Goal: Transaction & Acquisition: Purchase product/service

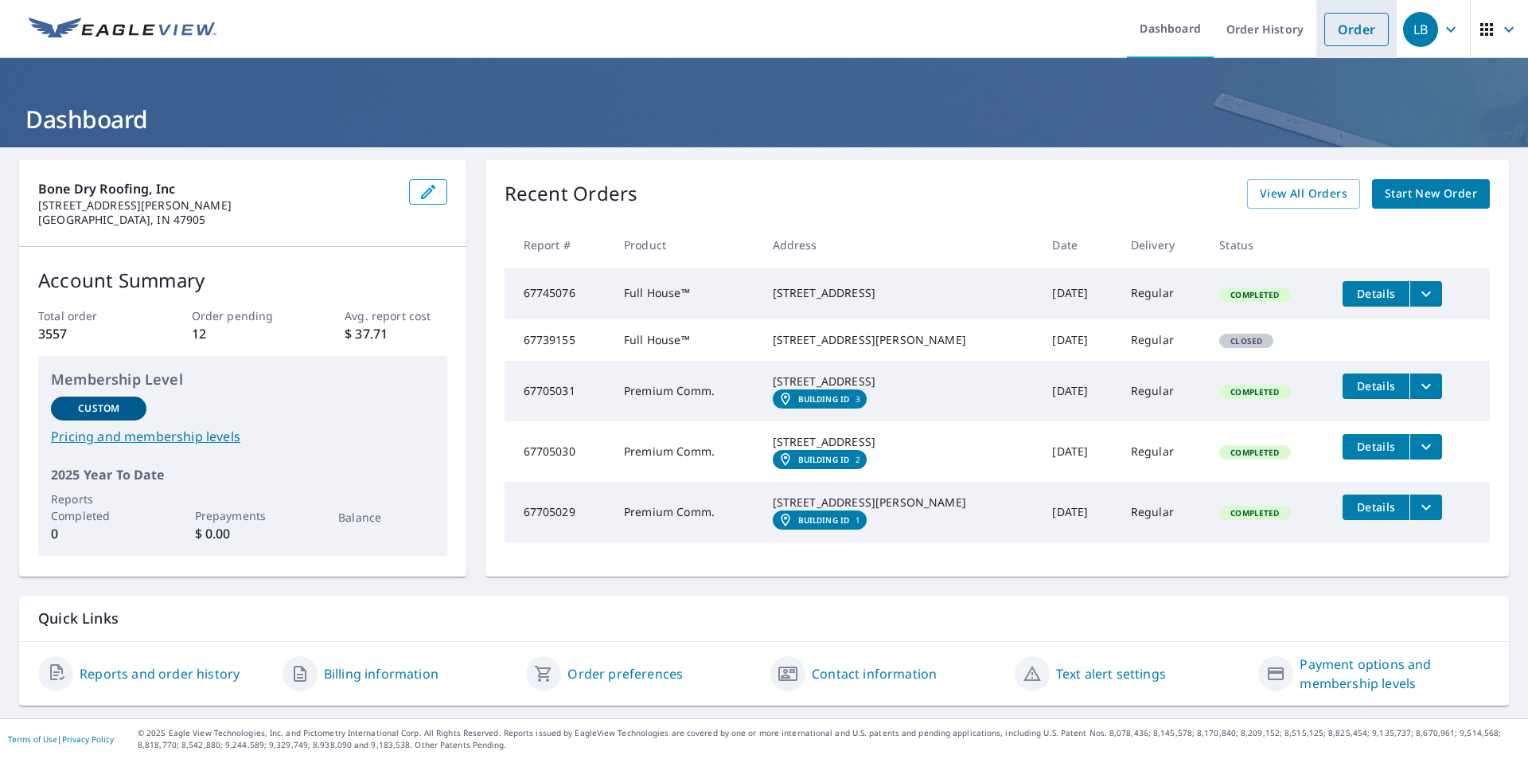
click at [1325, 33] on link "Order" at bounding box center [1357, 29] width 64 height 33
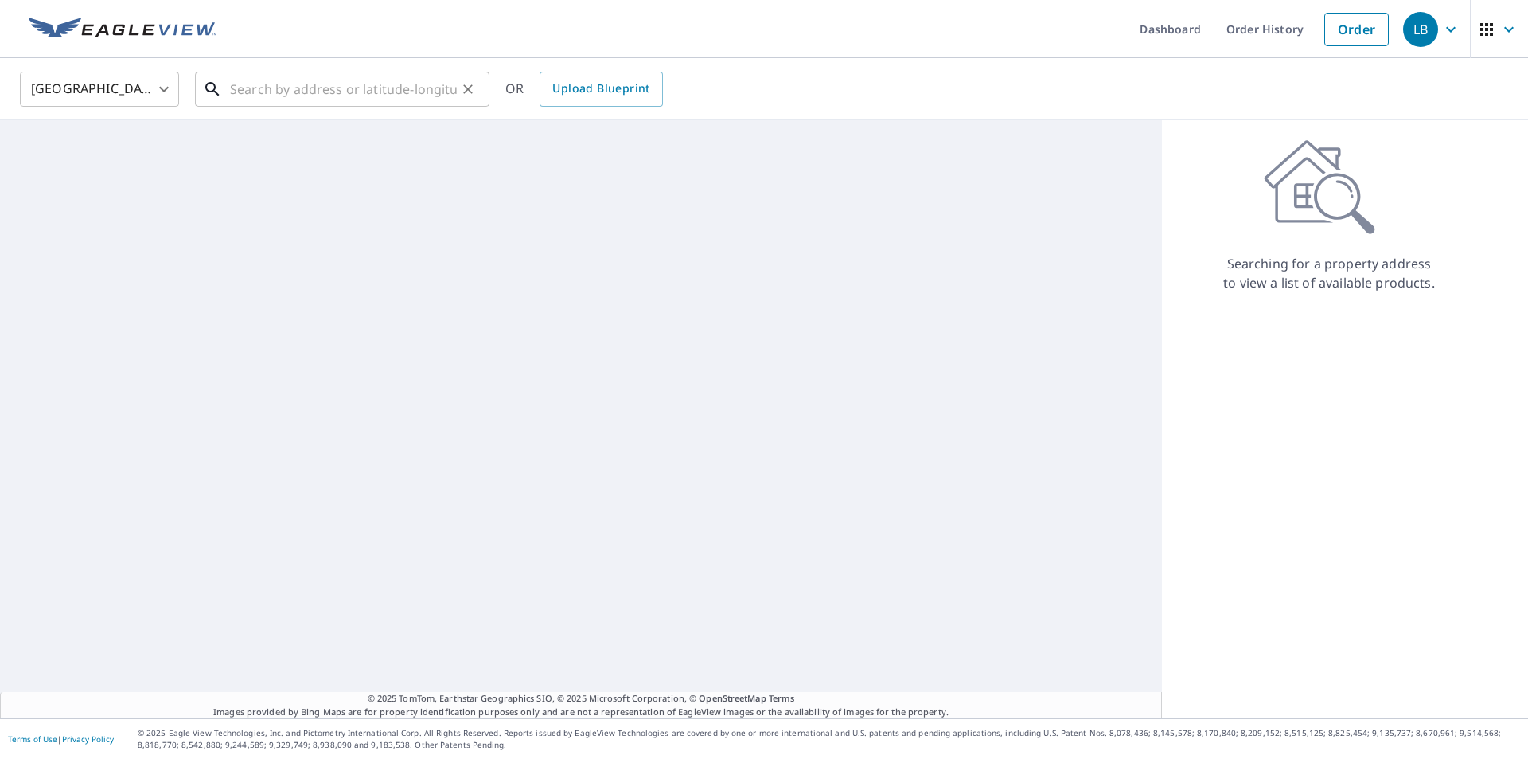
click at [388, 103] on input "text" at bounding box center [343, 89] width 227 height 45
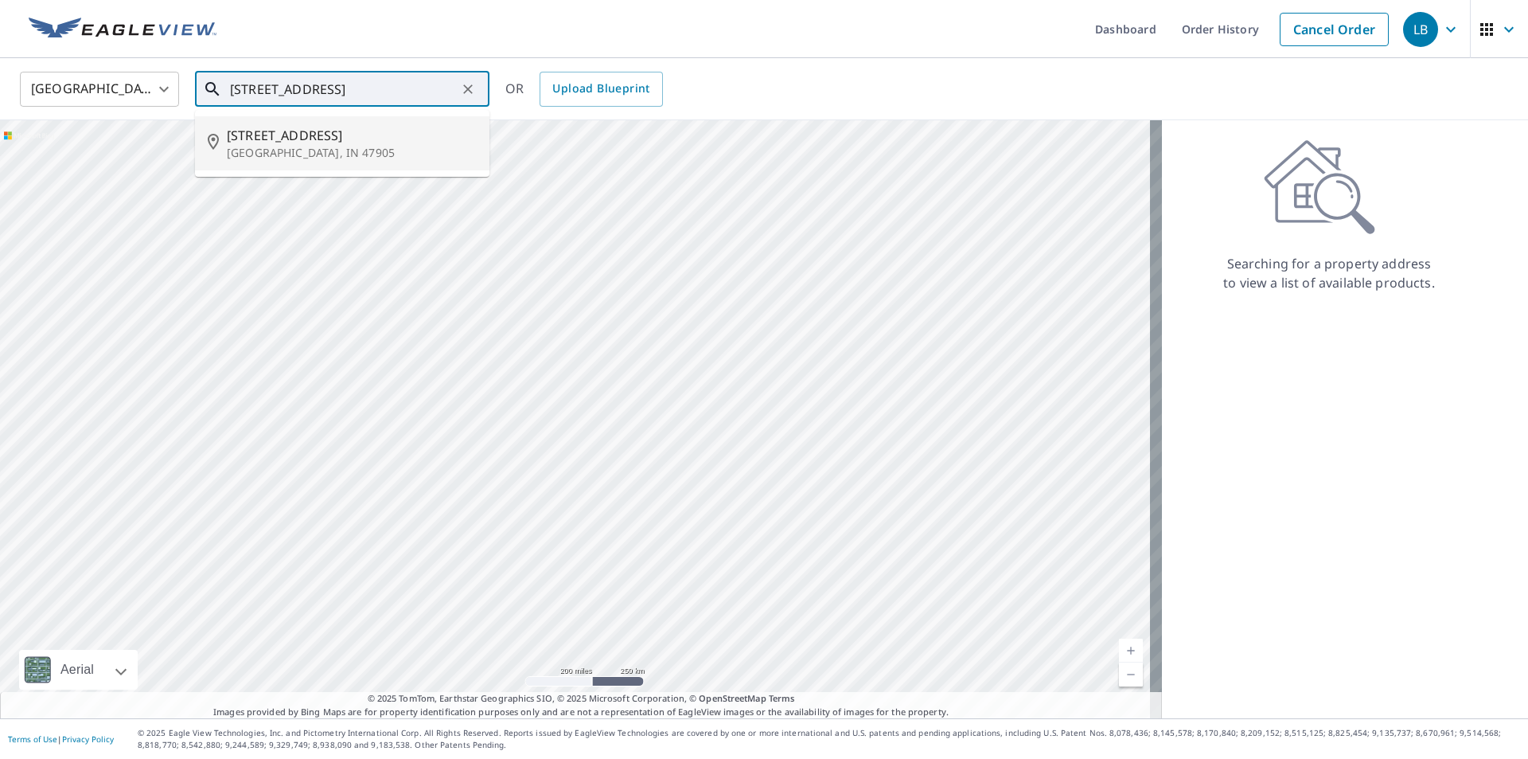
click at [378, 122] on li "[STREET_ADDRESS]" at bounding box center [342, 143] width 295 height 54
type input "[STREET_ADDRESS]"
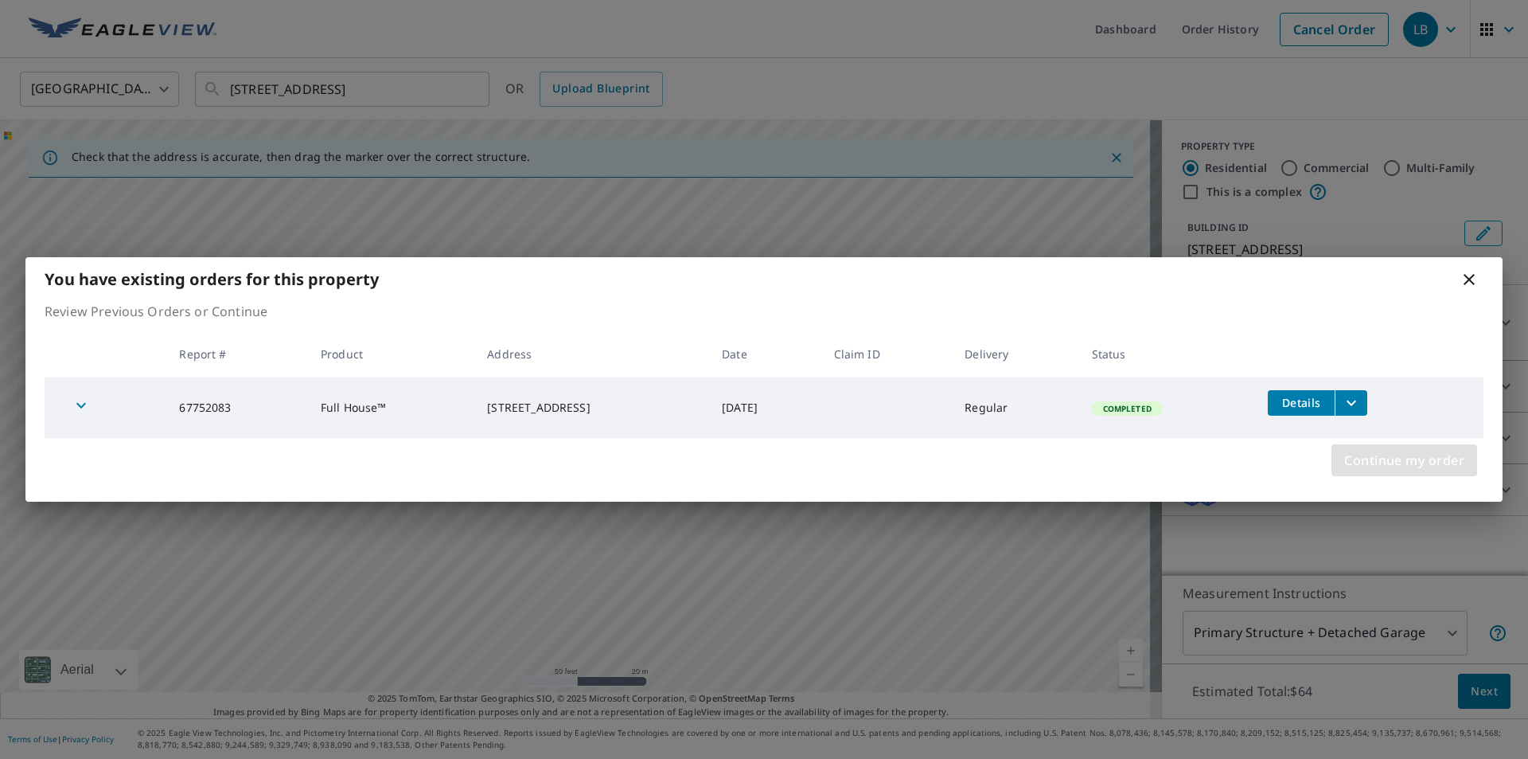
click at [1421, 470] on span "Continue my order" at bounding box center [1404, 460] width 120 height 22
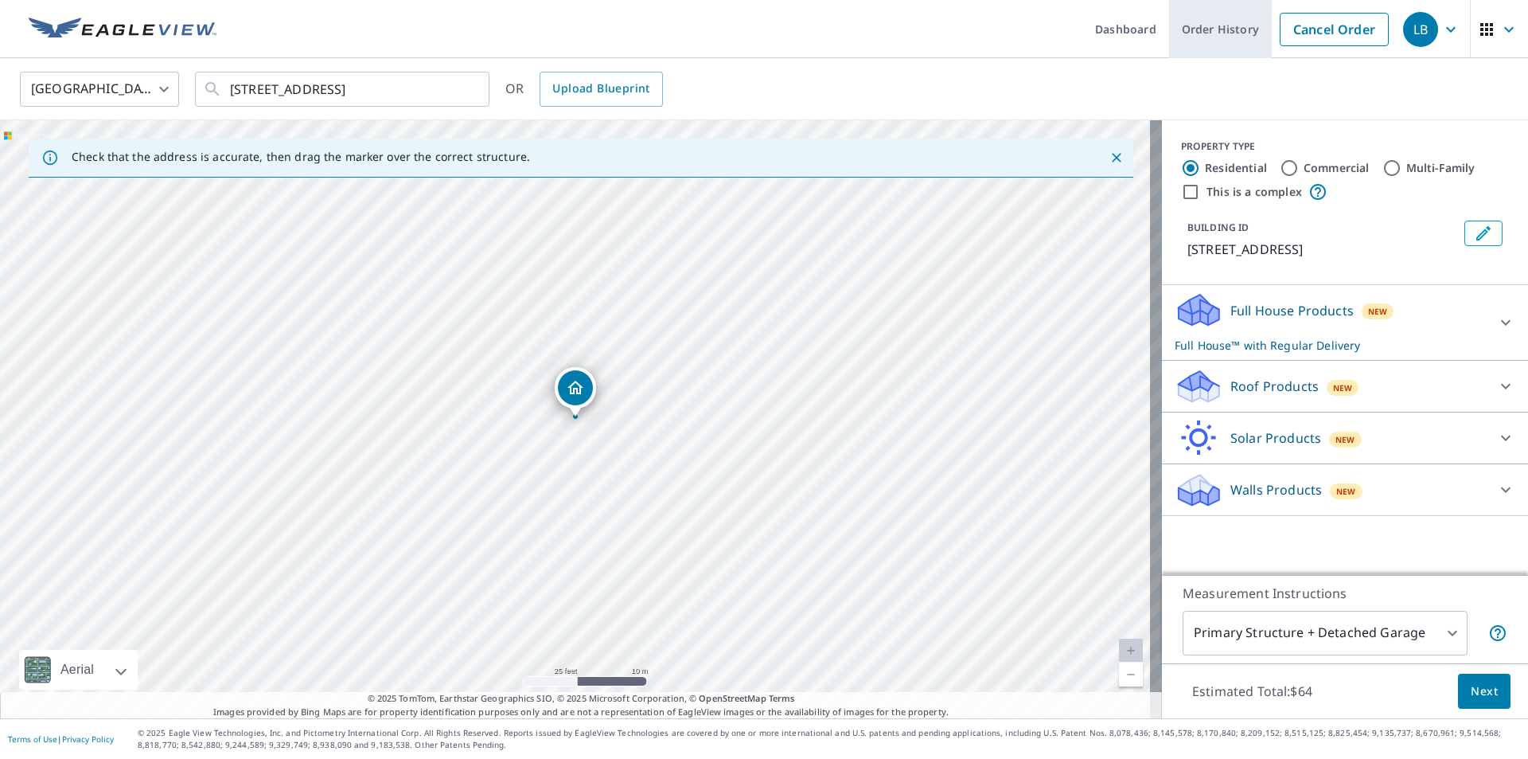
click at [1234, 29] on link "Order History" at bounding box center [1220, 29] width 103 height 58
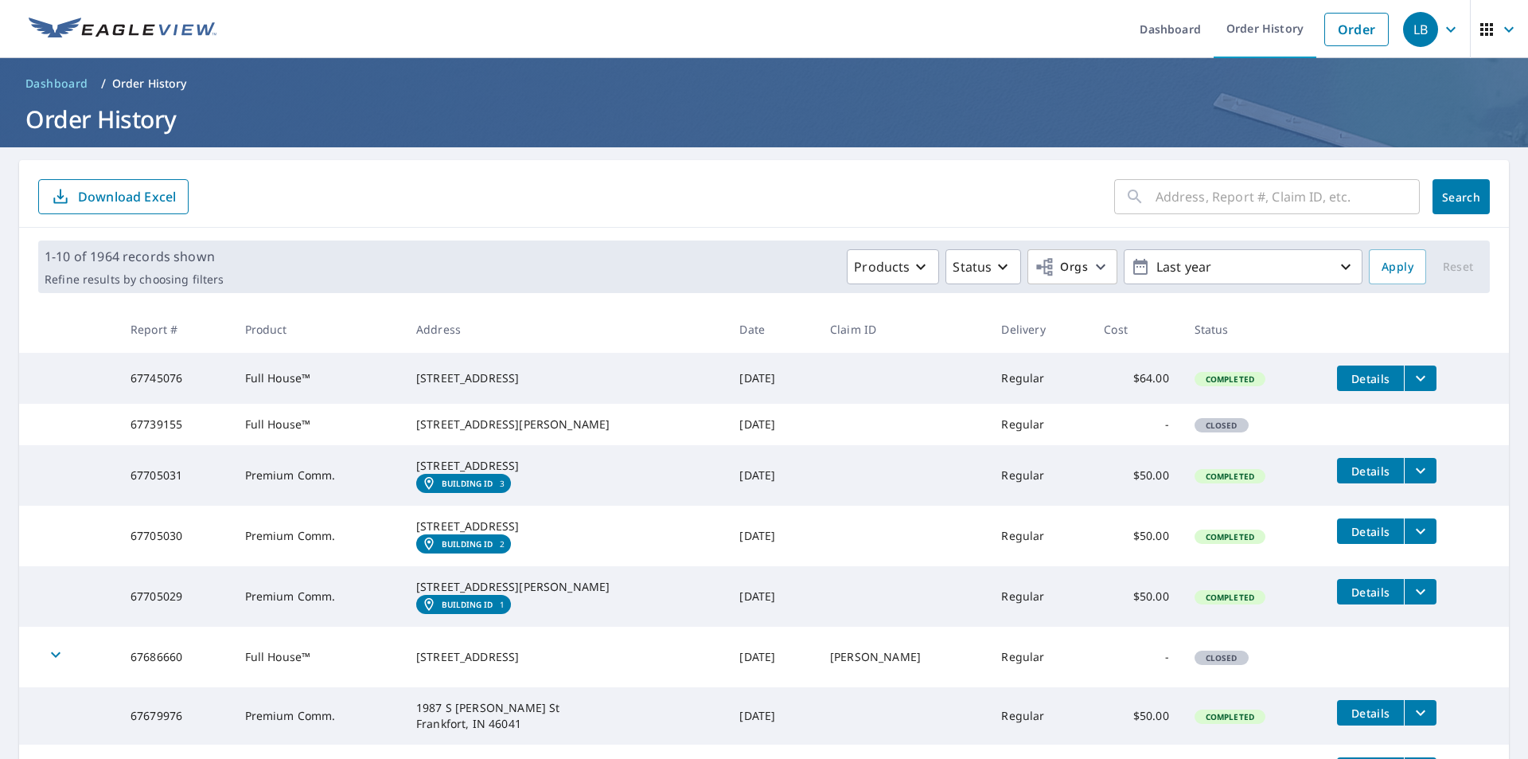
click at [336, 439] on td "Full House™" at bounding box center [317, 424] width 171 height 41
click at [1091, 437] on td "-" at bounding box center [1136, 424] width 91 height 41
click at [727, 428] on td "[DATE]" at bounding box center [772, 424] width 91 height 41
click at [1200, 432] on div "Closed" at bounding box center [1222, 425] width 54 height 14
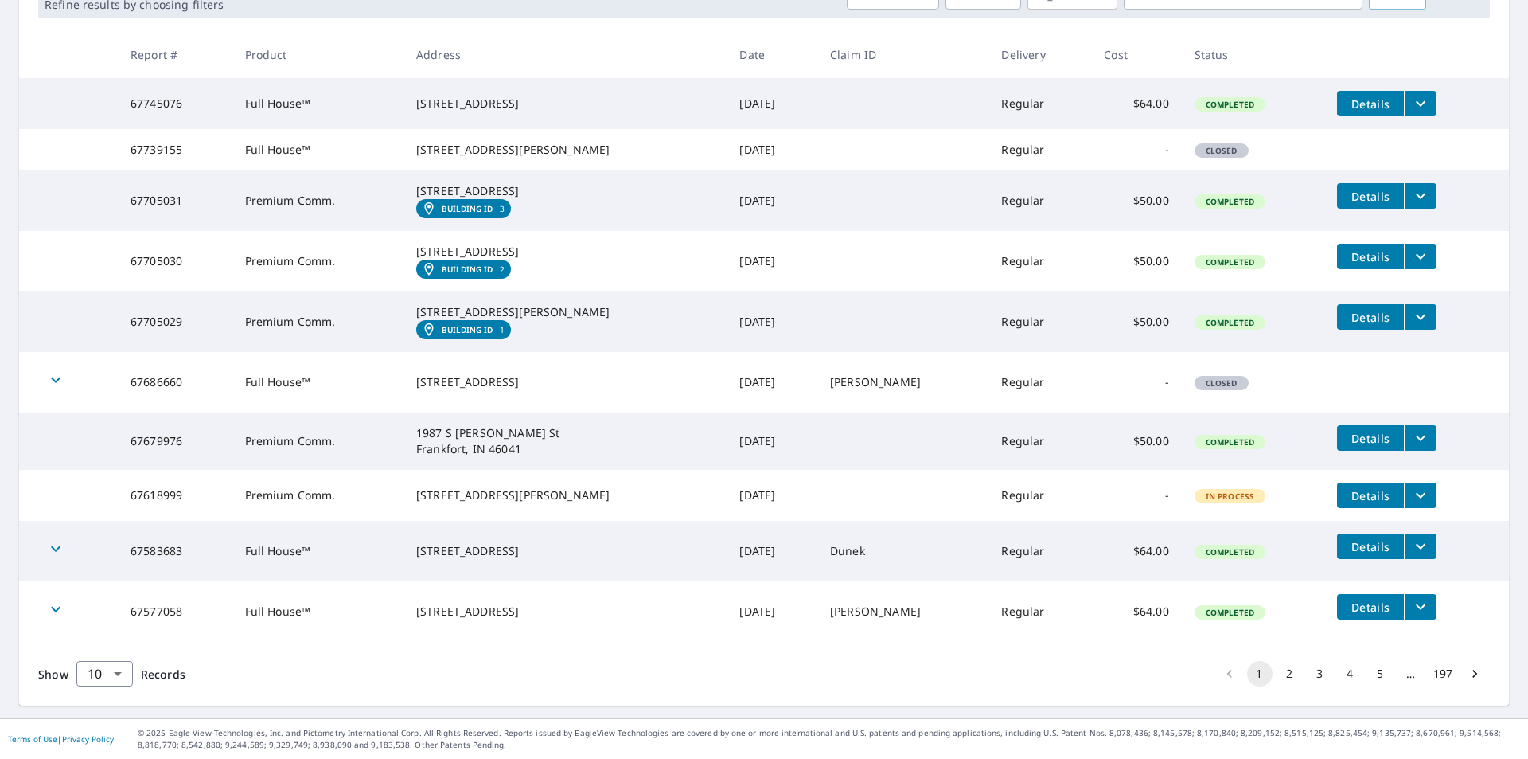
scroll to position [318, 0]
